Goal: Task Accomplishment & Management: Manage account settings

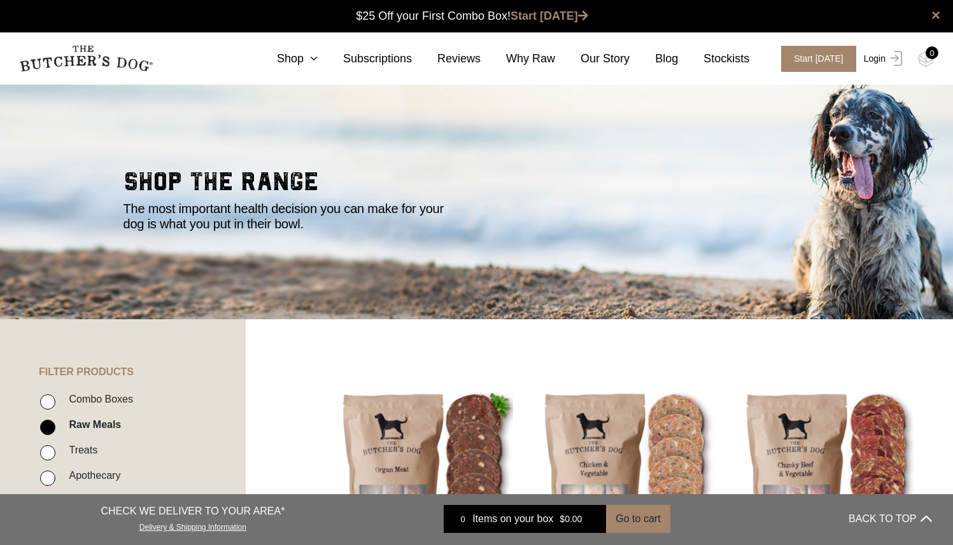
click at [875, 58] on link "Login" at bounding box center [880, 59] width 41 height 26
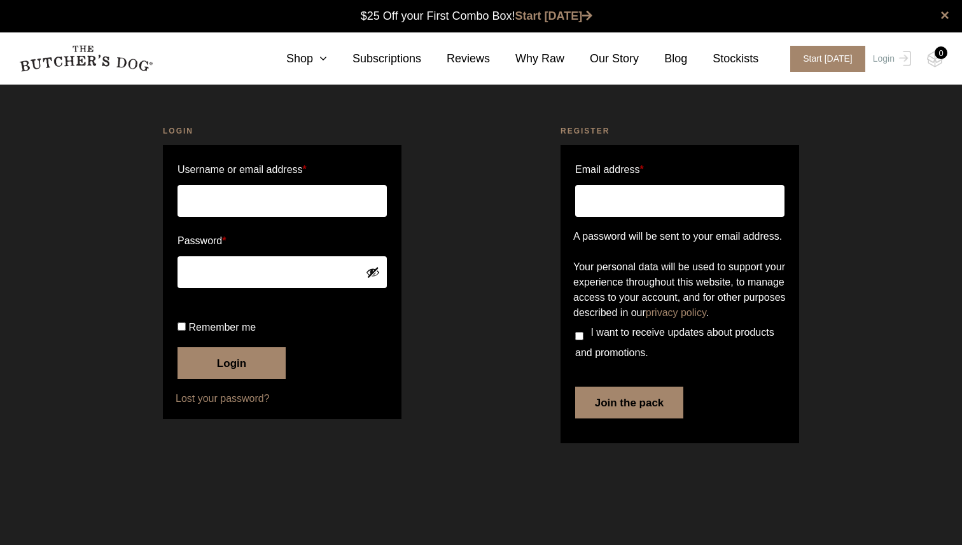
type input "dianavalia@gmail.com"
click at [263, 379] on button "Login" at bounding box center [232, 363] width 108 height 32
